Goal: Navigation & Orientation: Find specific page/section

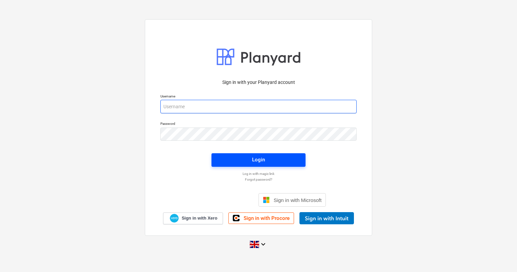
type input "[PERSON_NAME][EMAIL_ADDRESS][DOMAIN_NAME]"
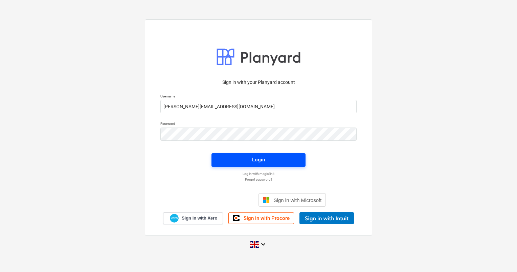
click at [268, 157] on span "Login" at bounding box center [258, 159] width 78 height 9
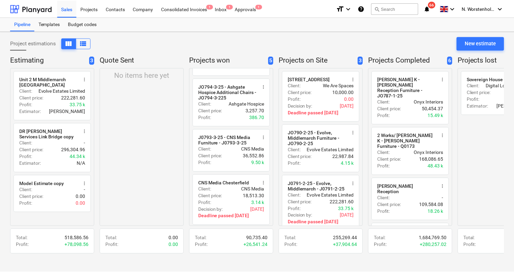
scroll to position [38, 0]
click at [88, 8] on div "Projects" at bounding box center [89, 8] width 25 height 17
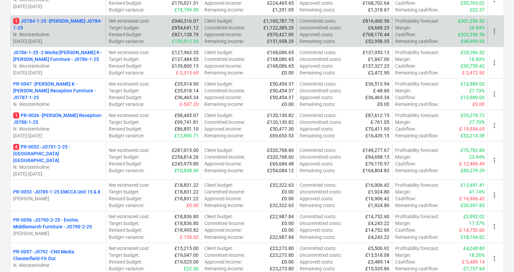
scroll to position [177, 0]
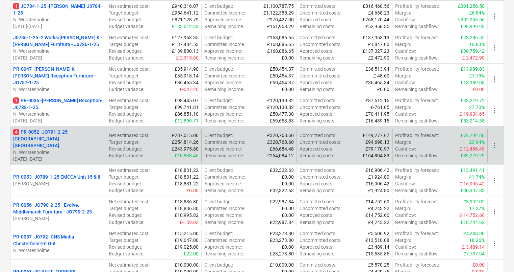
click at [68, 132] on p "4 PR-0052 - JO791-2-25 - [GEOGRAPHIC_DATA] [GEOGRAPHIC_DATA]" at bounding box center [58, 138] width 90 height 20
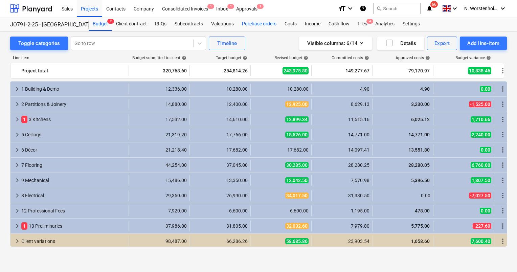
click at [253, 24] on div "Purchase orders" at bounding box center [259, 24] width 43 height 14
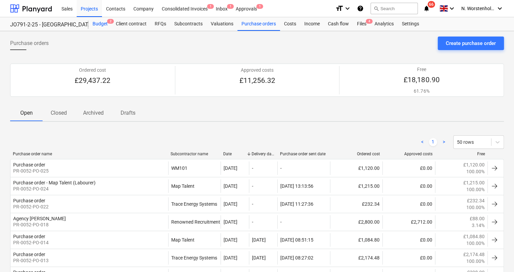
click at [102, 21] on div "Budget 2" at bounding box center [100, 24] width 23 height 14
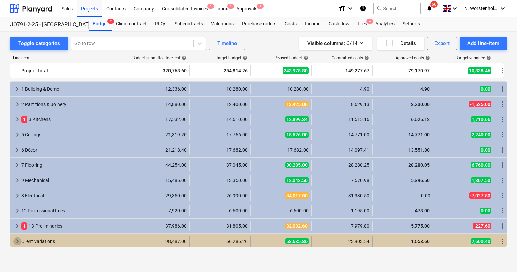
click at [16, 238] on span "keyboard_arrow_right" at bounding box center [17, 241] width 8 height 8
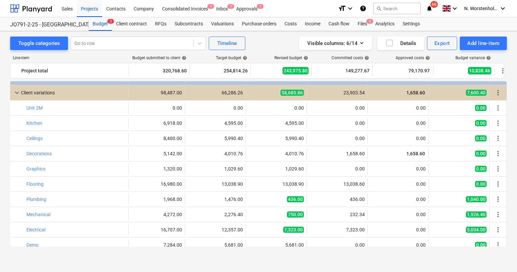
scroll to position [148, 6]
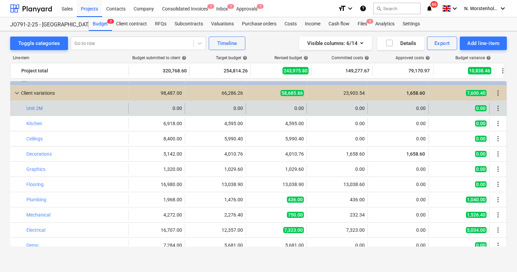
click at [496, 107] on span "more_vert" at bounding box center [498, 108] width 8 height 8
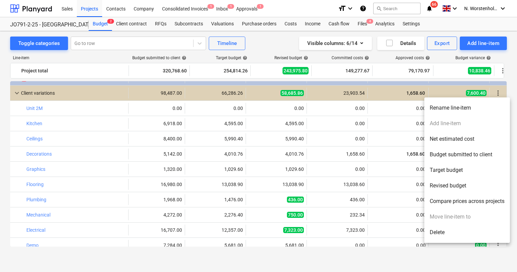
click at [515, 173] on div at bounding box center [258, 136] width 517 height 272
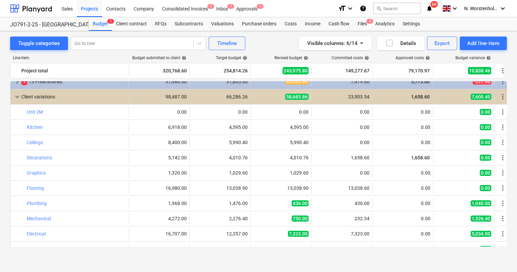
scroll to position [150, 0]
